Goal: Feedback & Contribution: Contribute content

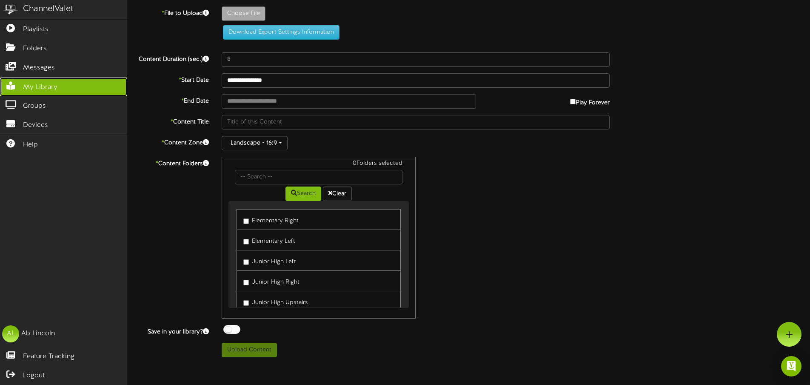
click at [36, 87] on span "My Library" at bounding box center [40, 88] width 34 height 10
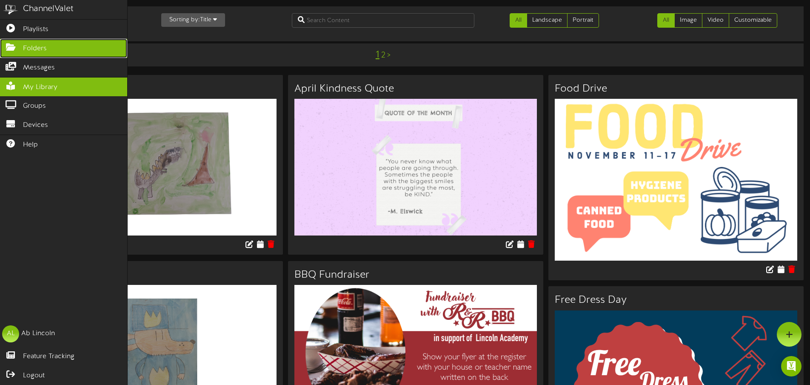
click at [49, 48] on link "Folders" at bounding box center [63, 48] width 127 height 19
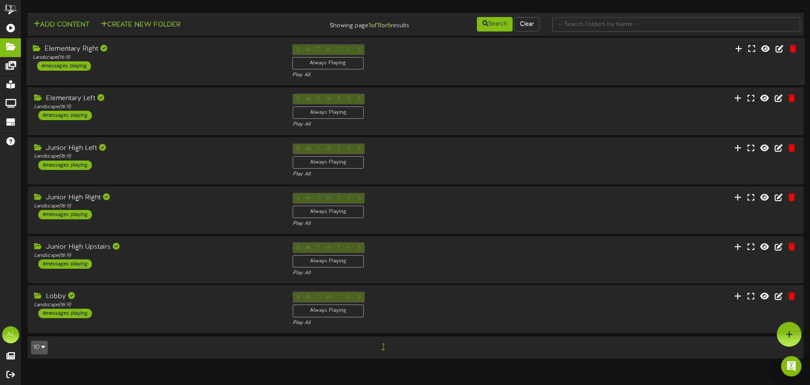
click at [154, 68] on div "Elementary Right Landscape ( 16:9 ) 4 messages playing" at bounding box center [156, 57] width 260 height 26
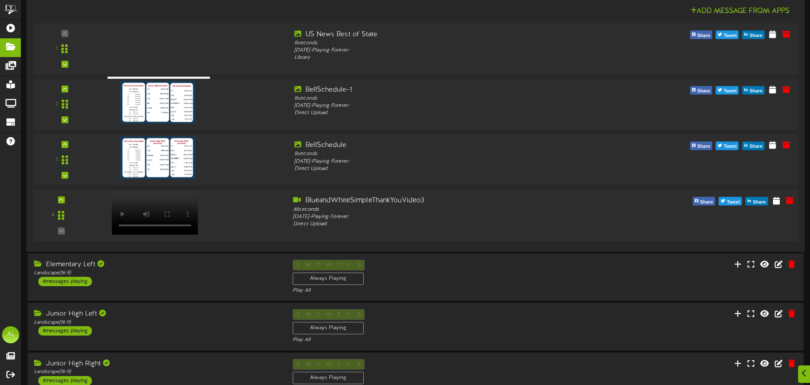
scroll to position [110, 0]
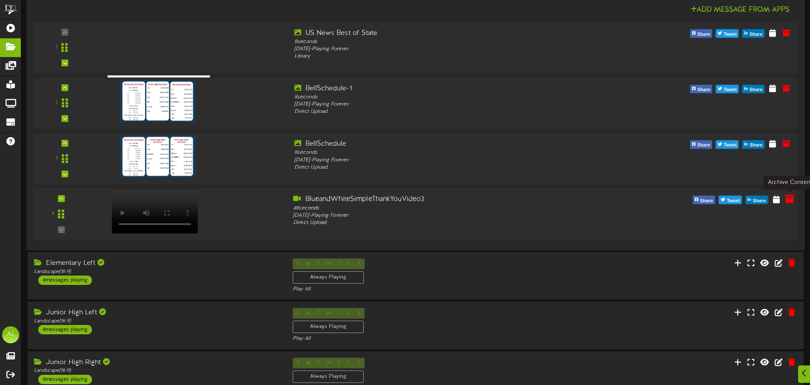
click at [788, 202] on icon at bounding box center [789, 198] width 9 height 9
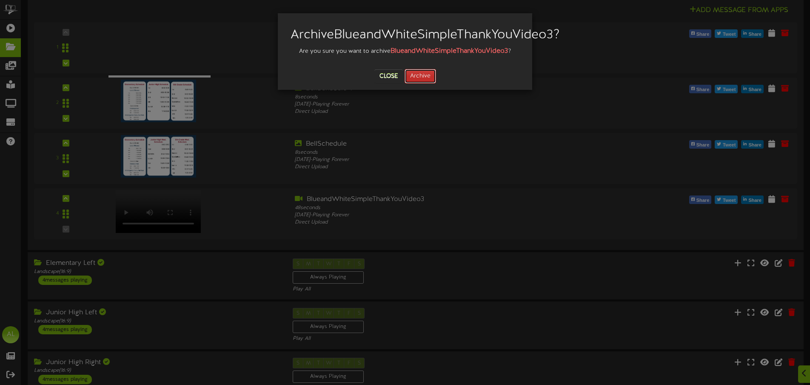
click at [428, 83] on button "Archive" at bounding box center [420, 76] width 31 height 14
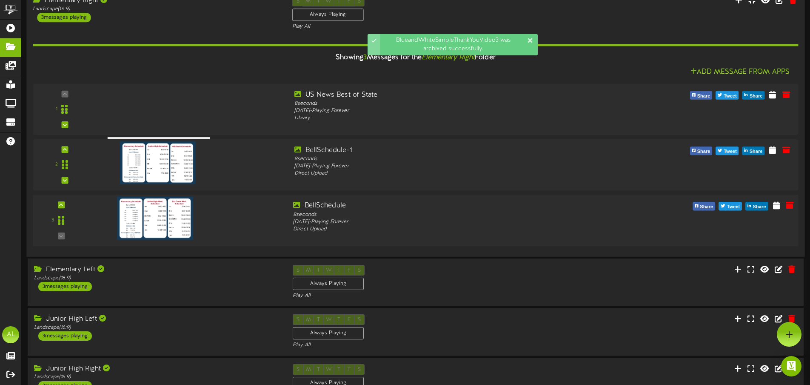
scroll to position [0, 0]
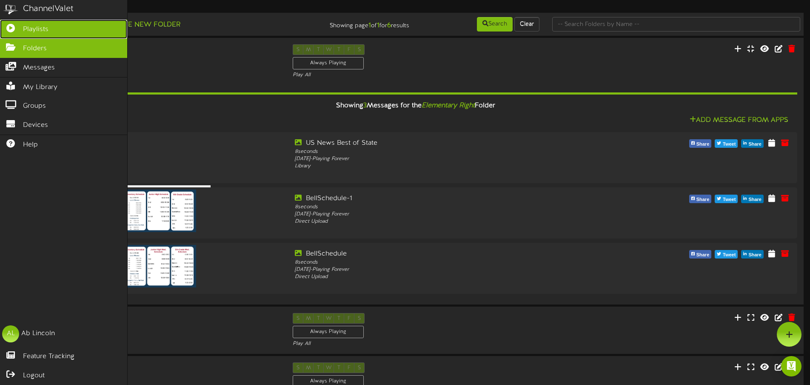
click at [49, 33] on link "Playlists" at bounding box center [63, 29] width 127 height 19
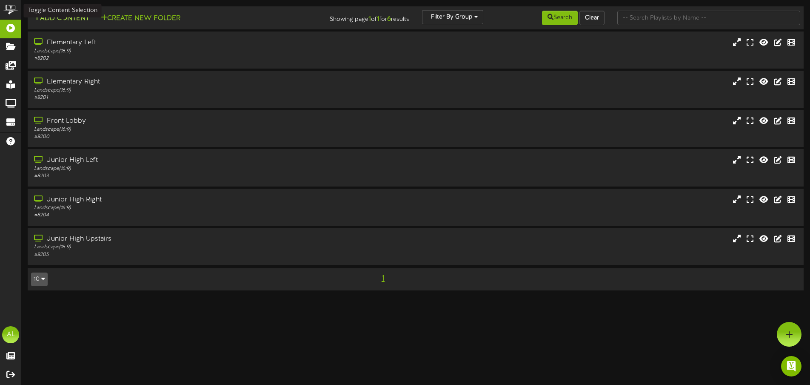
click at [72, 23] on button "Add Content" at bounding box center [61, 18] width 61 height 11
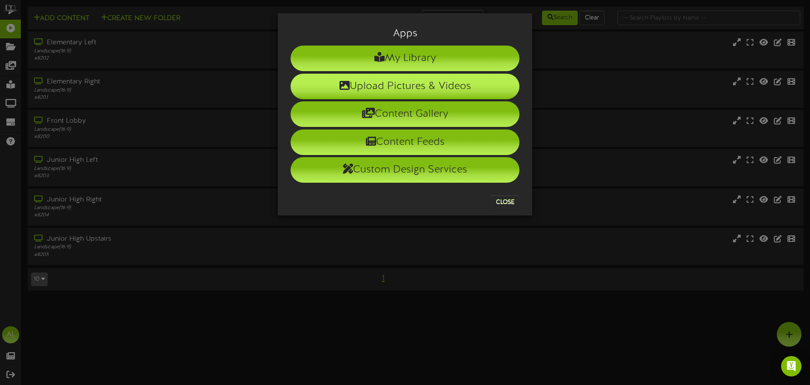
click at [397, 89] on li "Upload Pictures & Videos" at bounding box center [405, 87] width 229 height 26
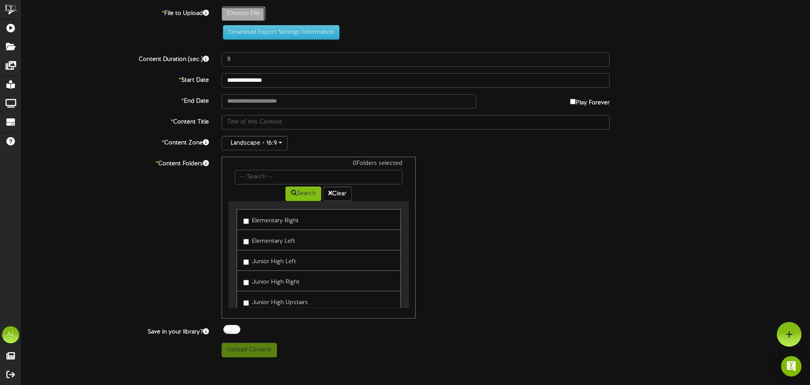
type input "**********"
type input "BlueandWhiteSimpleThankYouVideo4"
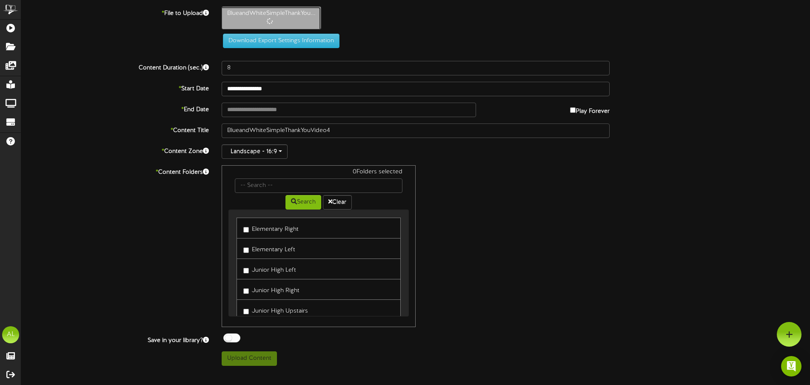
type input "58"
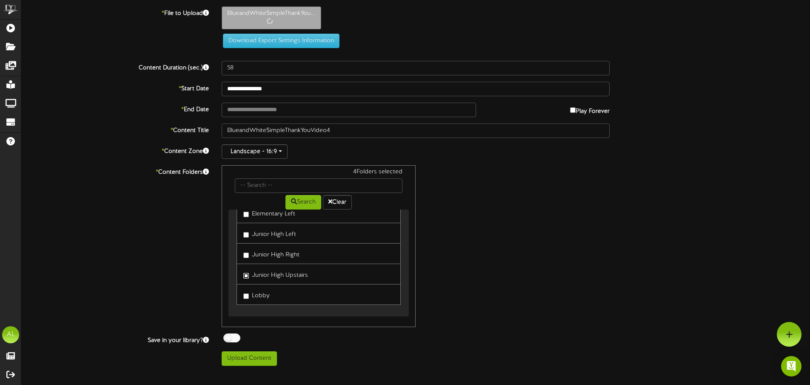
scroll to position [34, 0]
click at [249, 298] on label "Lobby" at bounding box center [256, 296] width 26 height 11
click at [494, 273] on div "6 Folders selected Search Clear Elementary Right Elementary Left Junior High Le…" at bounding box center [415, 246] width 401 height 162
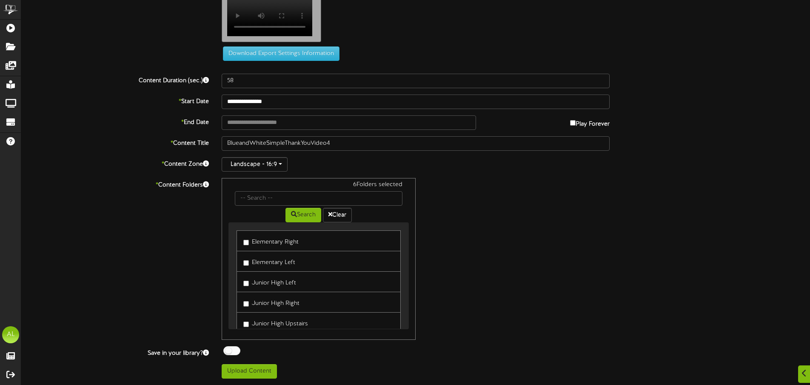
scroll to position [41, 0]
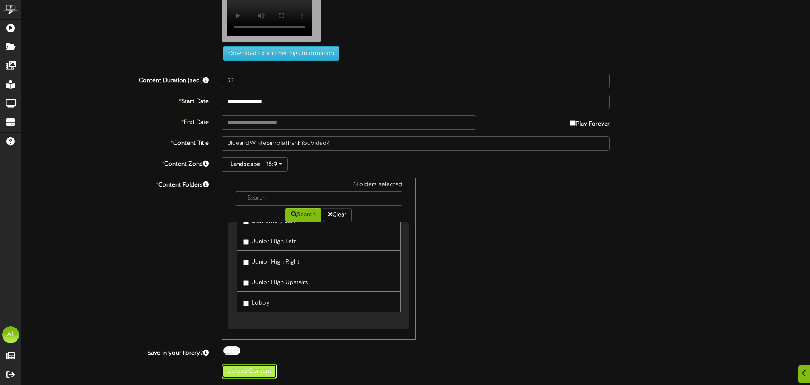
click at [241, 375] on button "Upload Content" at bounding box center [249, 371] width 55 height 14
type input "**********"
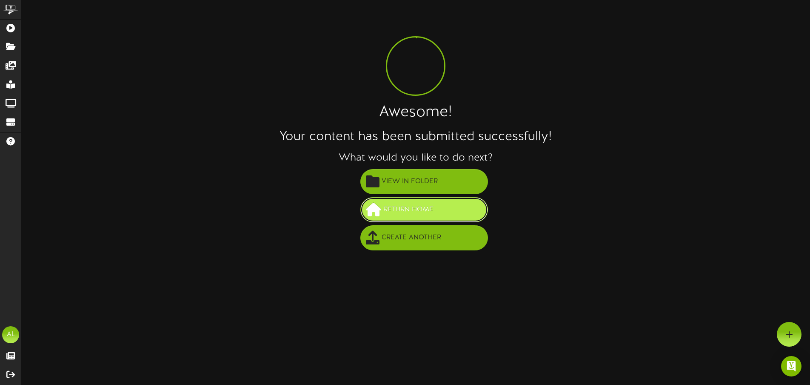
click at [408, 207] on span "Return Home" at bounding box center [408, 210] width 54 height 14
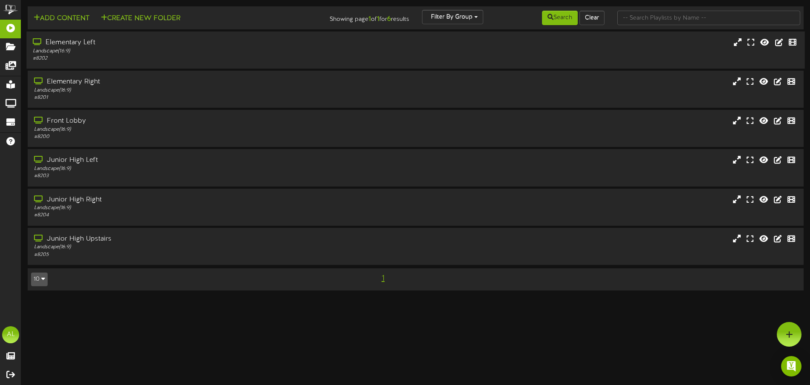
click at [169, 59] on div "# 8202" at bounding box center [189, 58] width 312 height 7
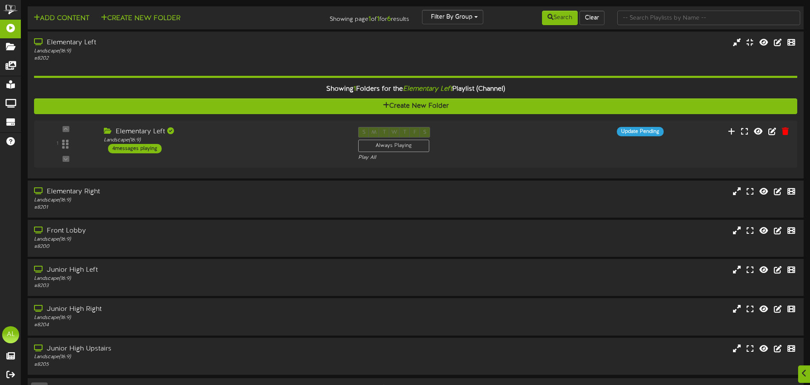
scroll to position [2, 0]
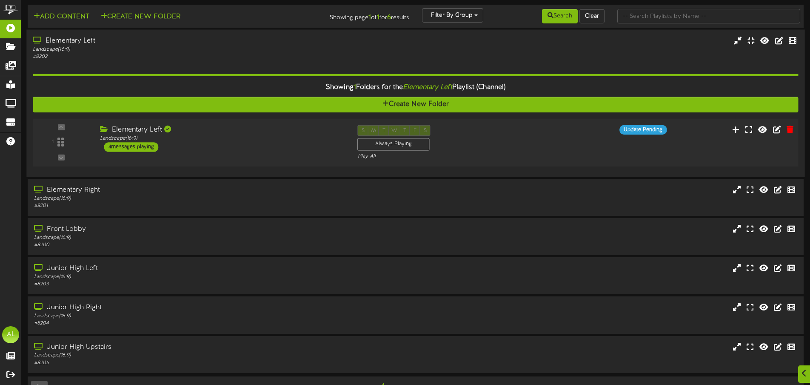
click at [216, 155] on div "1 ( 16:9" at bounding box center [415, 142] width 773 height 35
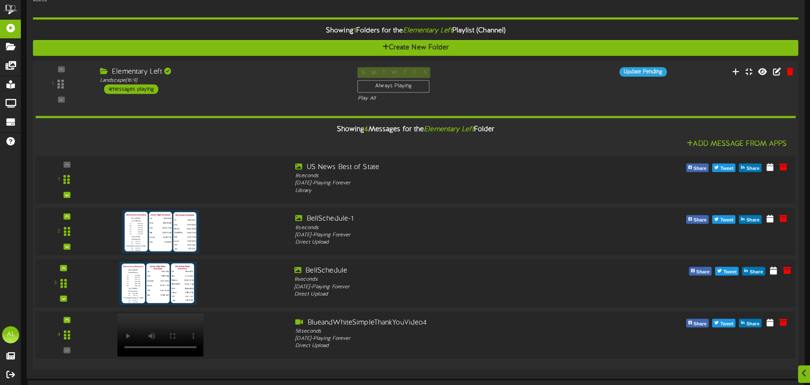
scroll to position [78, 0]
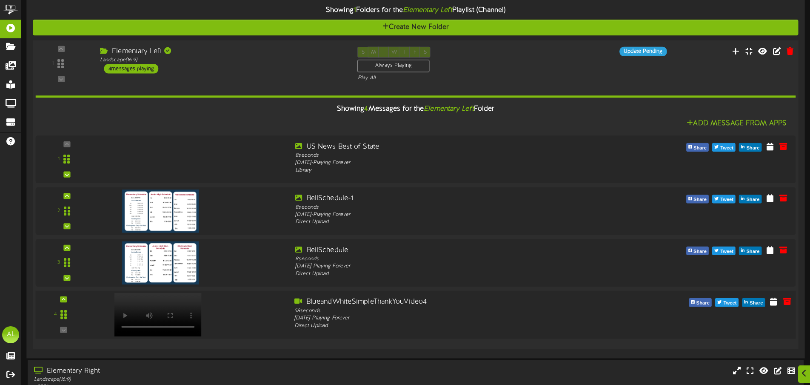
click at [260, 311] on div at bounding box center [192, 312] width 192 height 31
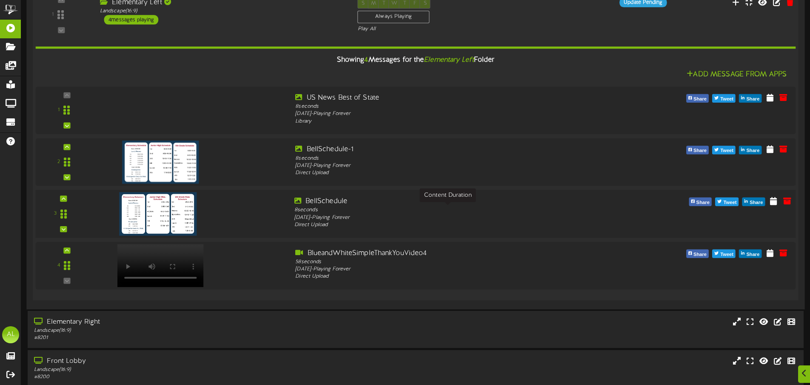
scroll to position [129, 0]
